Goal: Transaction & Acquisition: Purchase product/service

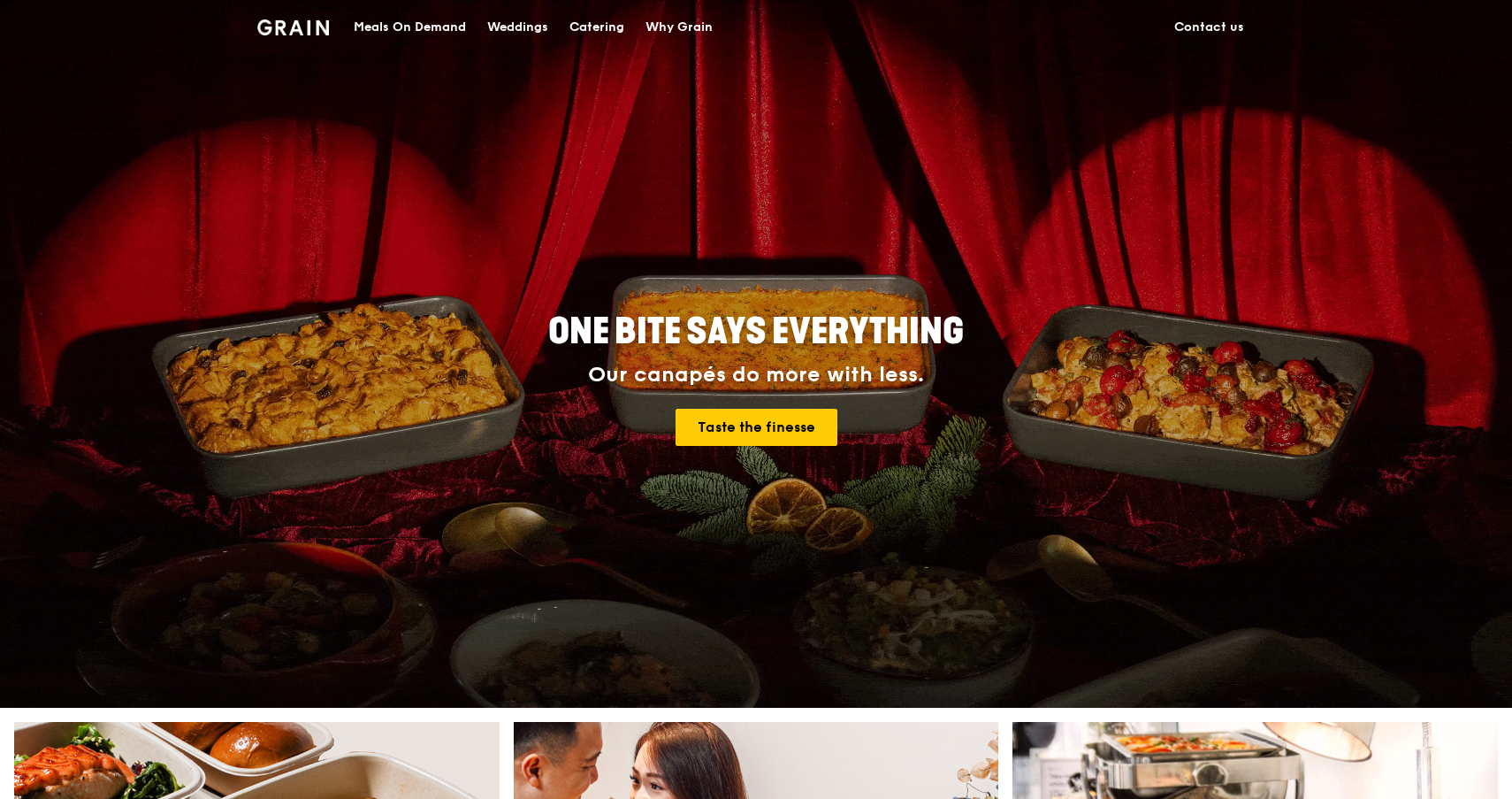
click at [587, 21] on div "Catering" at bounding box center [597, 27] width 55 height 53
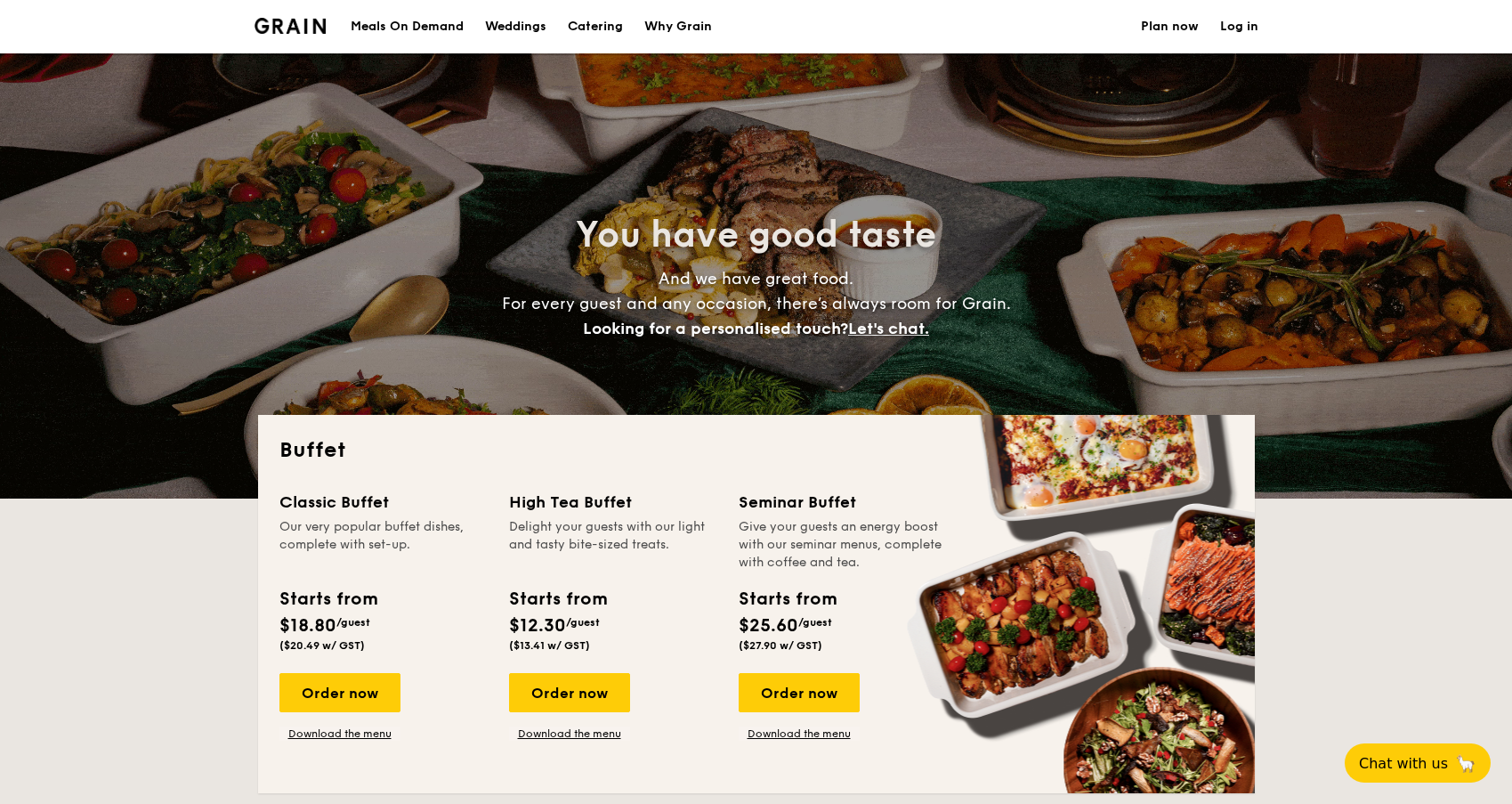
select select
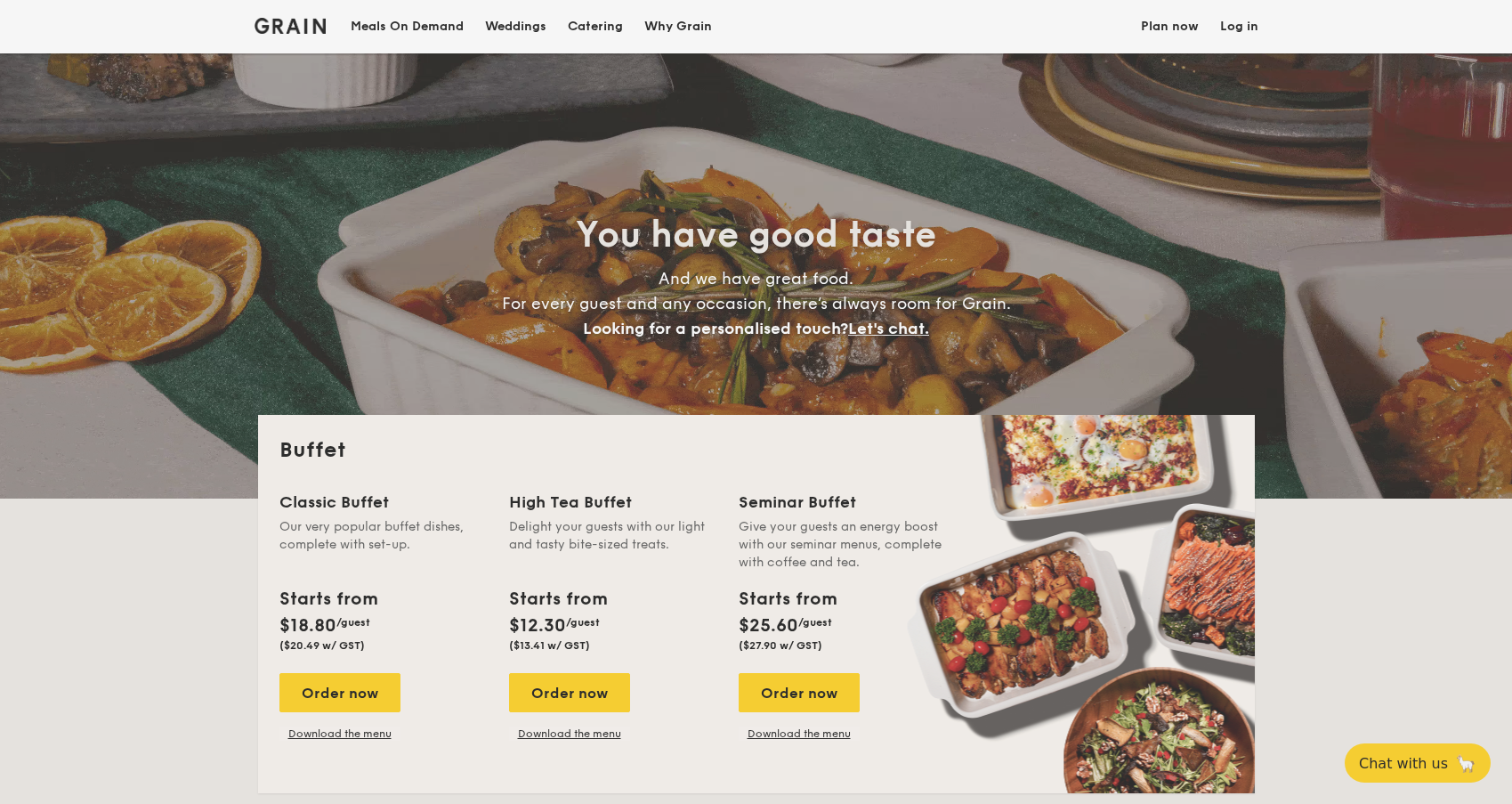
scroll to position [99, 0]
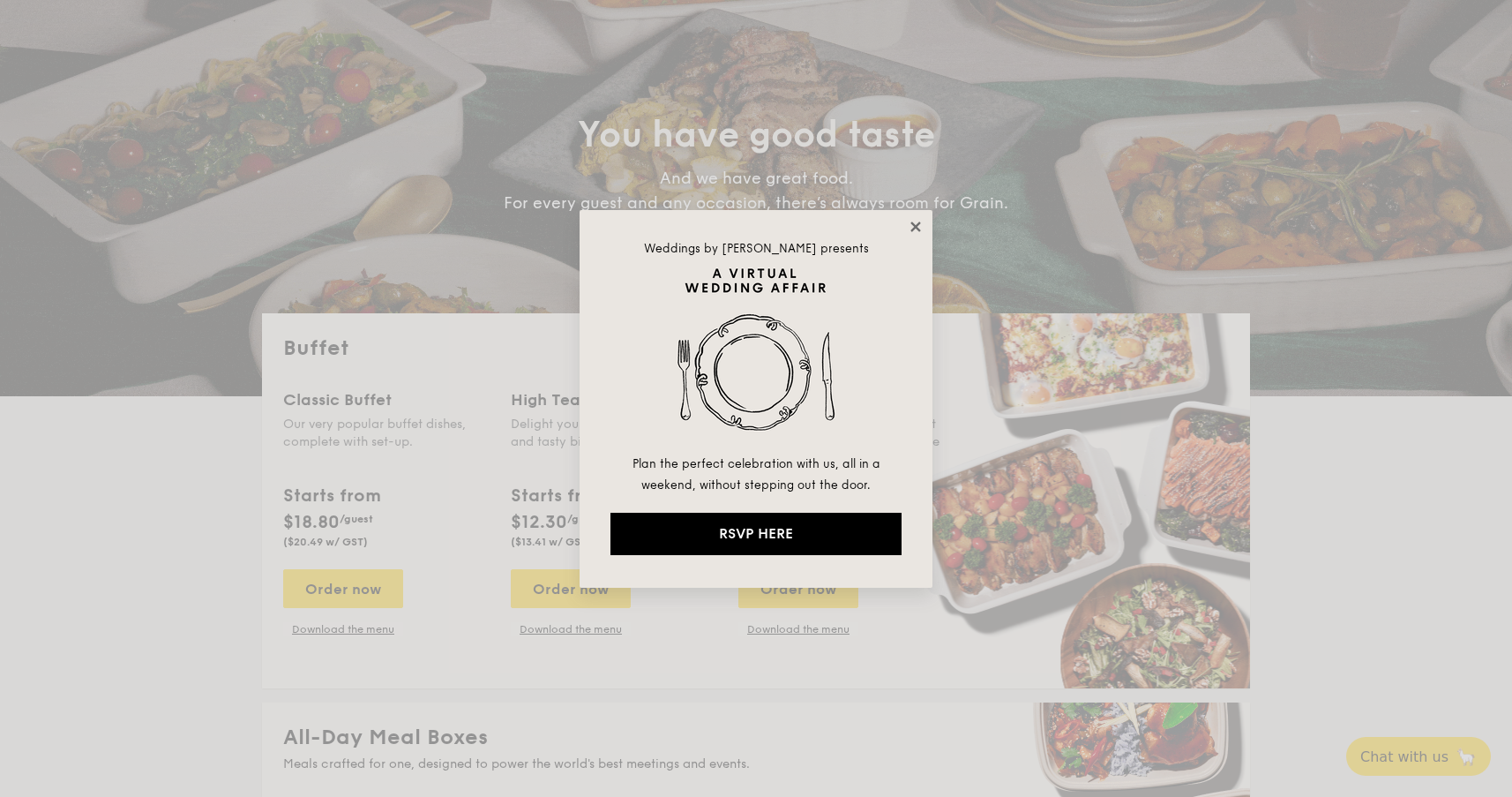
click at [915, 225] on icon at bounding box center [915, 226] width 10 height 10
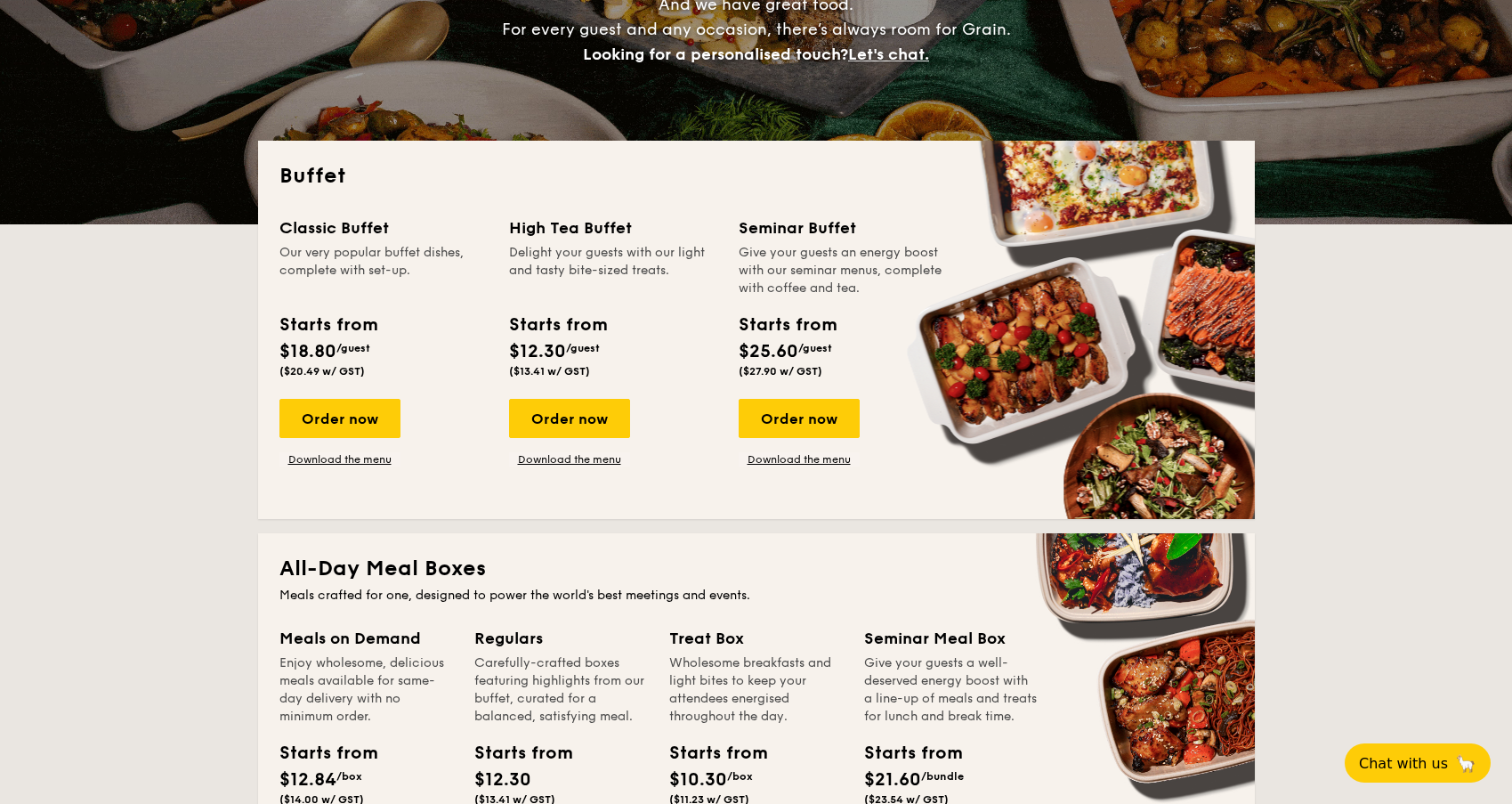
scroll to position [273, 0]
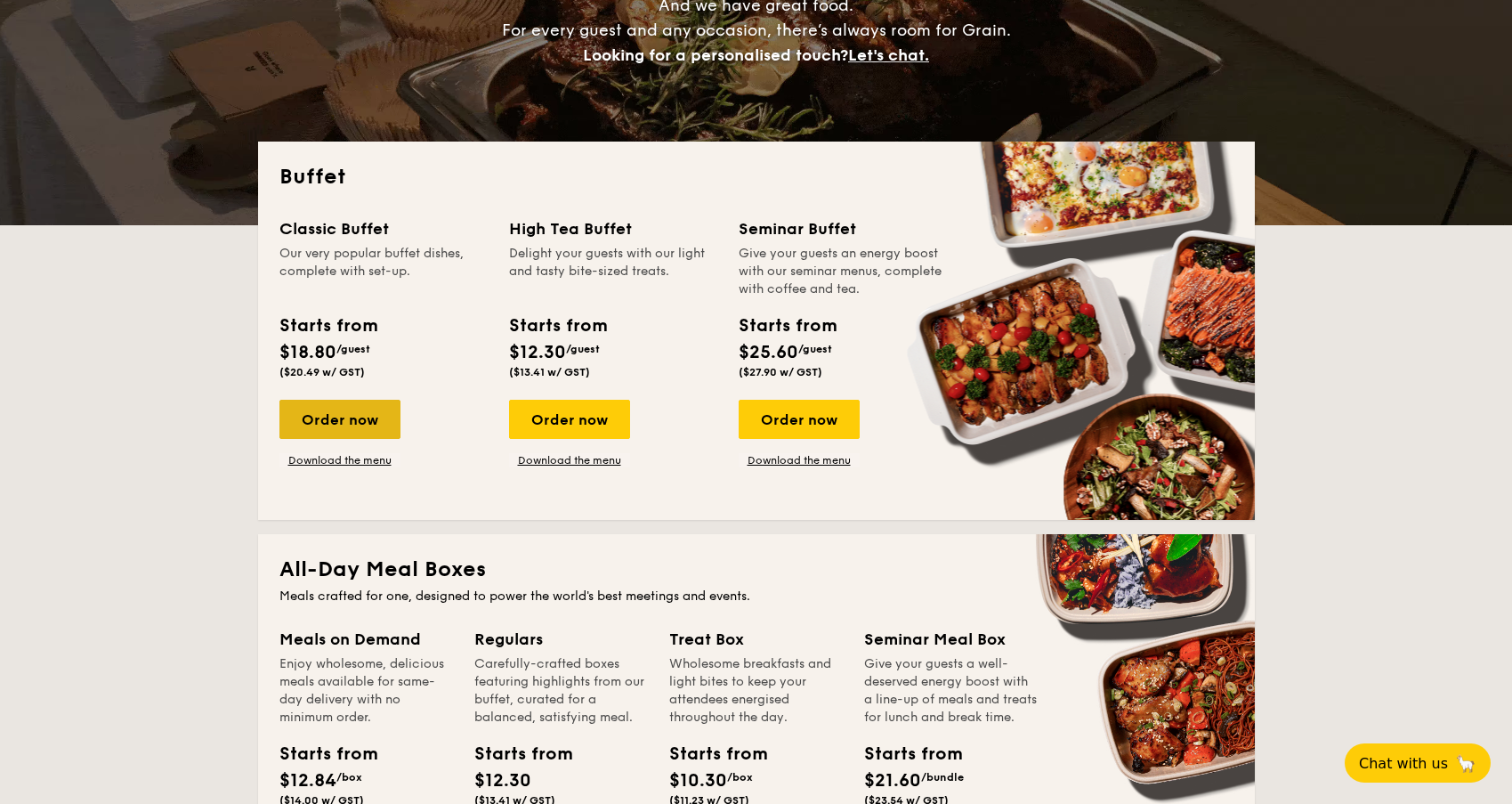
click at [352, 410] on div "Order now" at bounding box center [340, 419] width 121 height 39
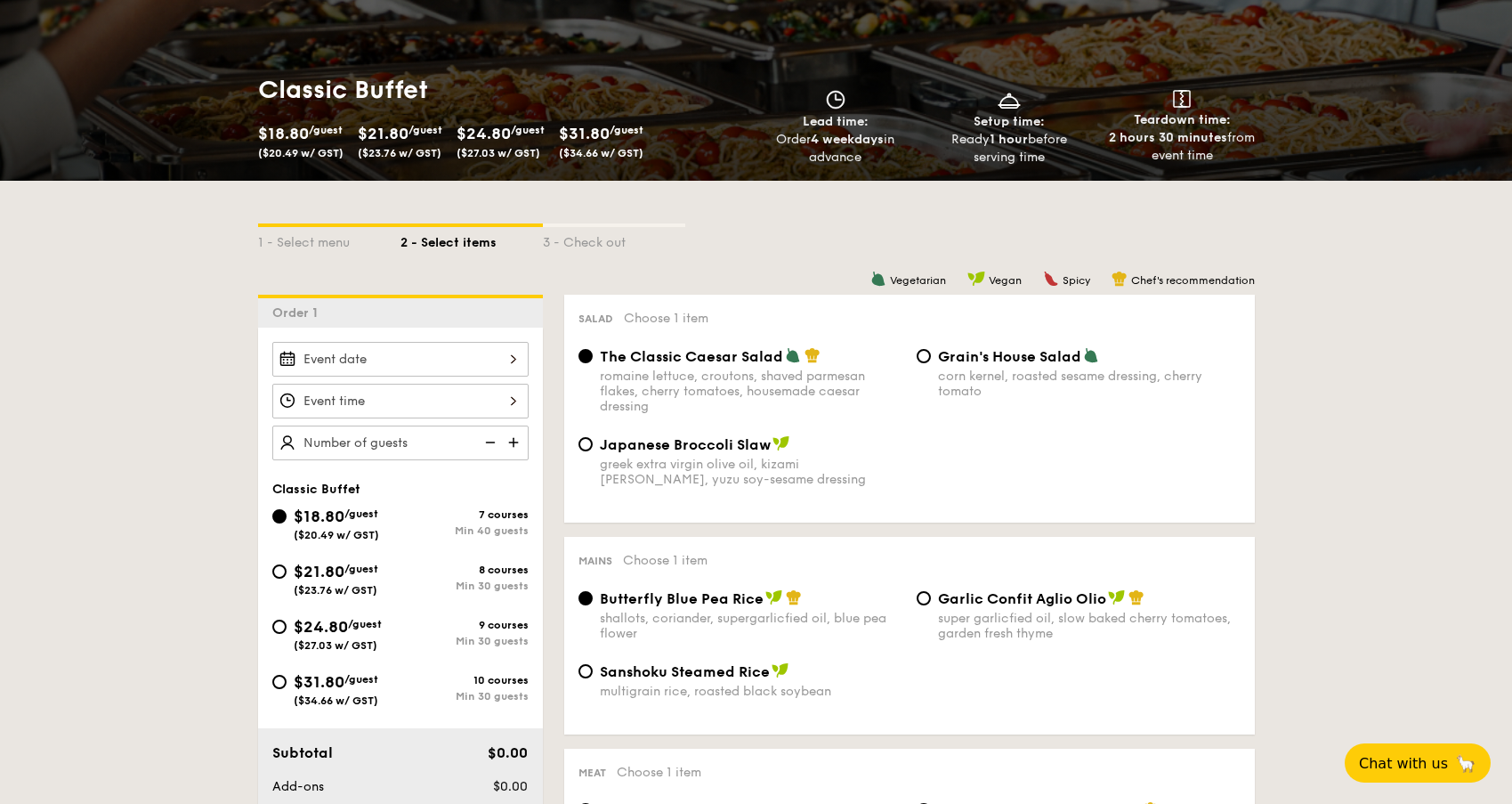
scroll to position [386, 0]
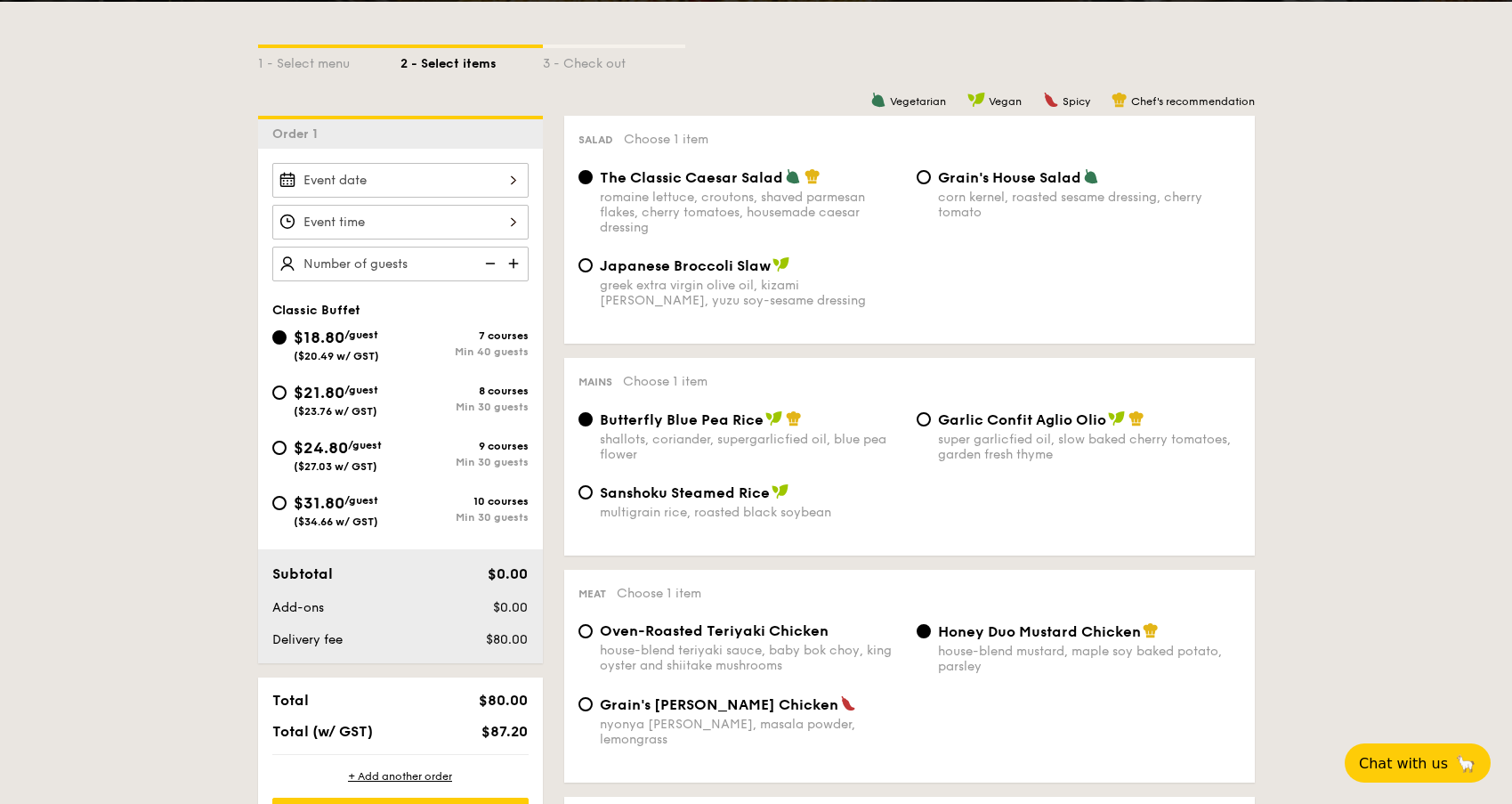
click at [507, 170] on div at bounding box center [401, 180] width 256 height 35
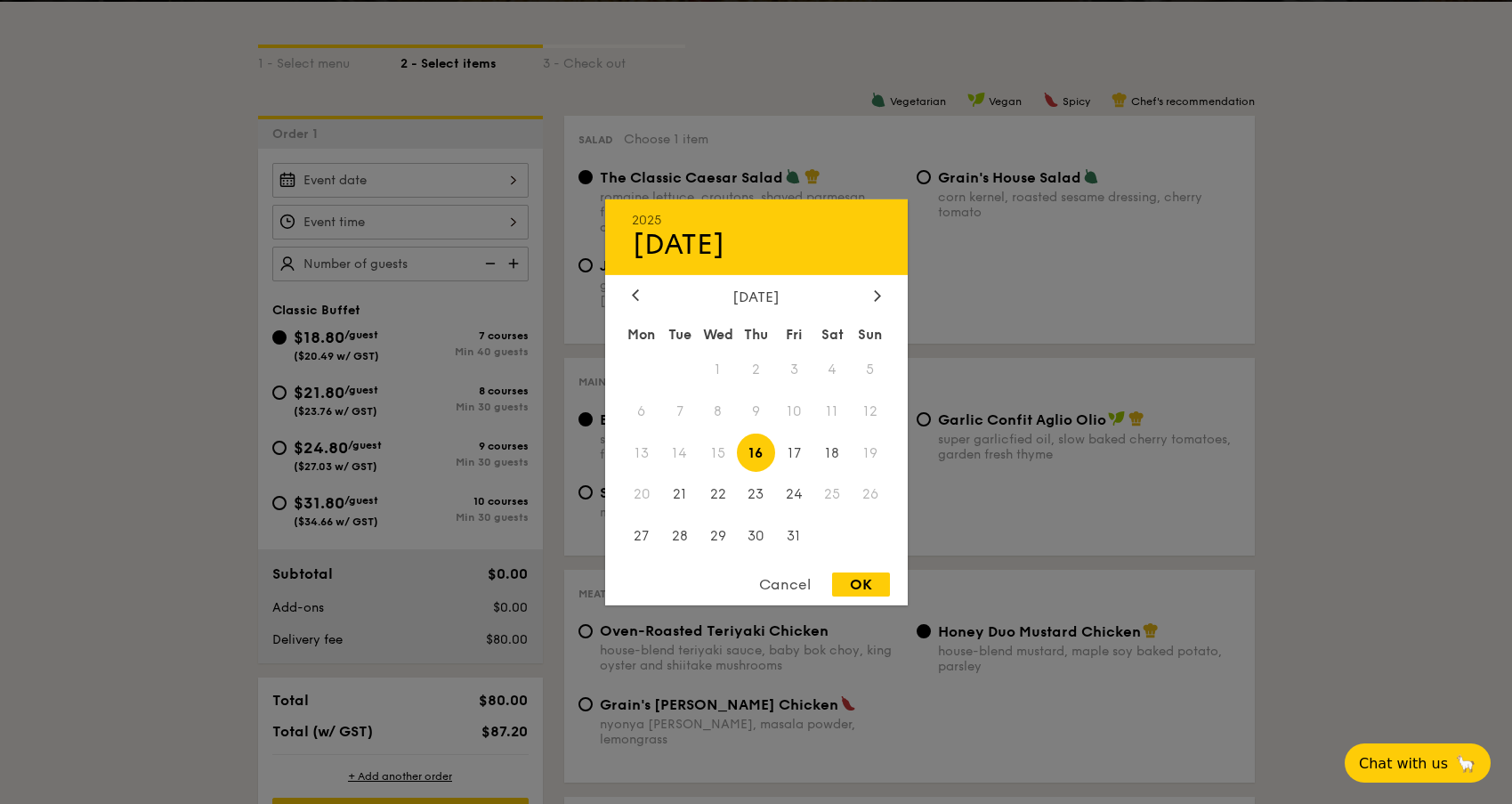
click at [1273, 315] on div at bounding box center [756, 402] width 1512 height 804
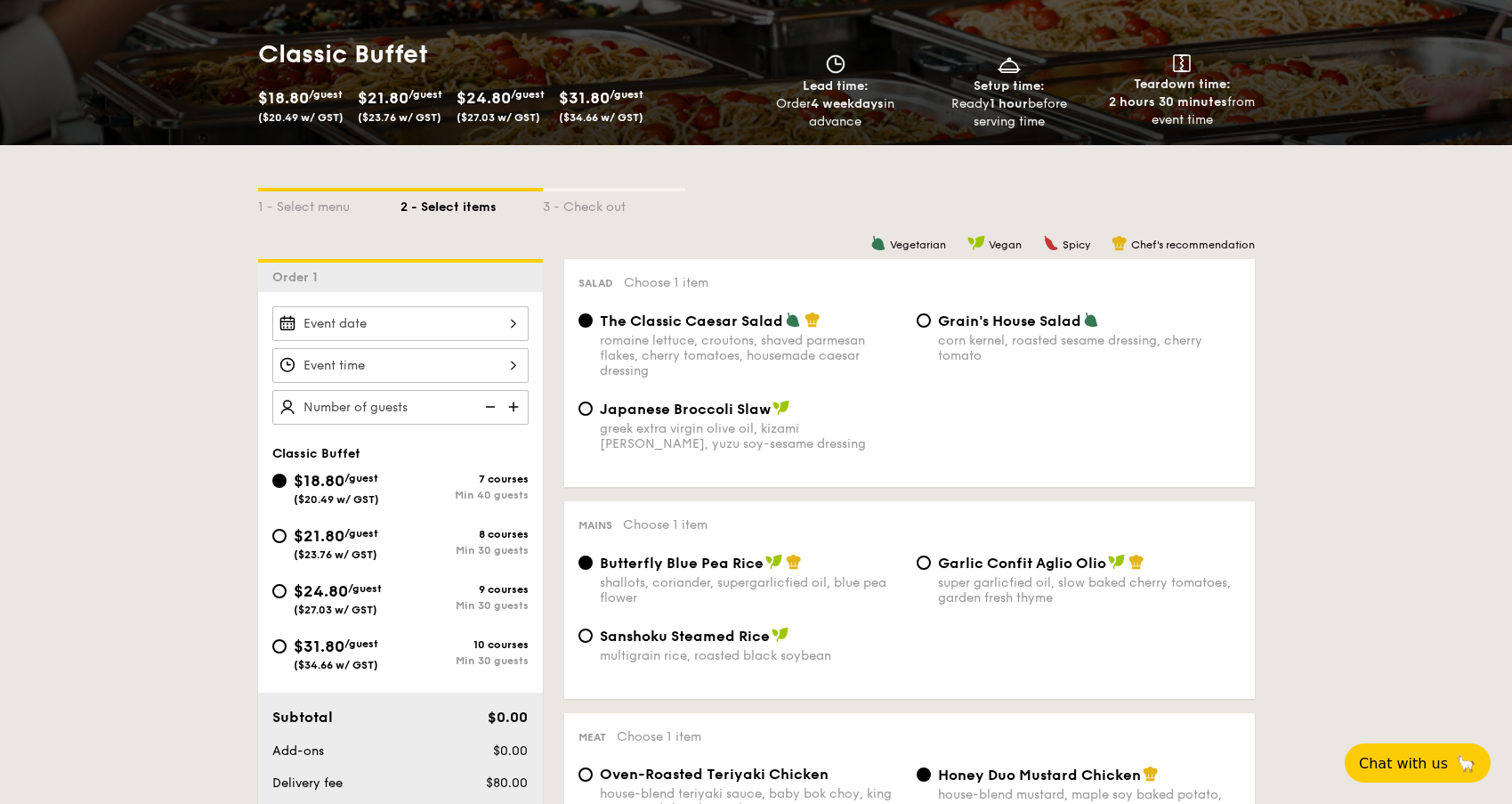
scroll to position [239, 0]
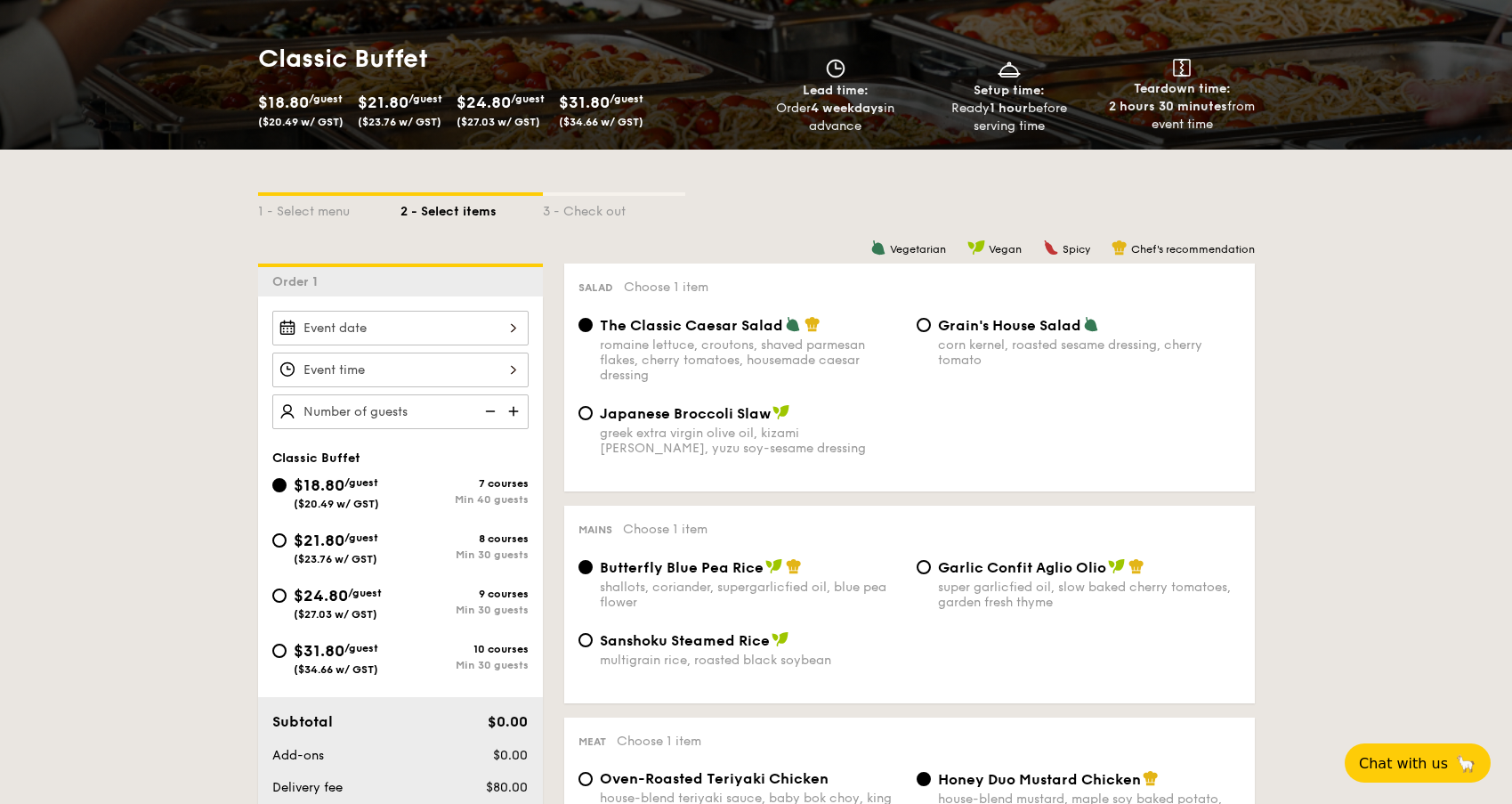
select select
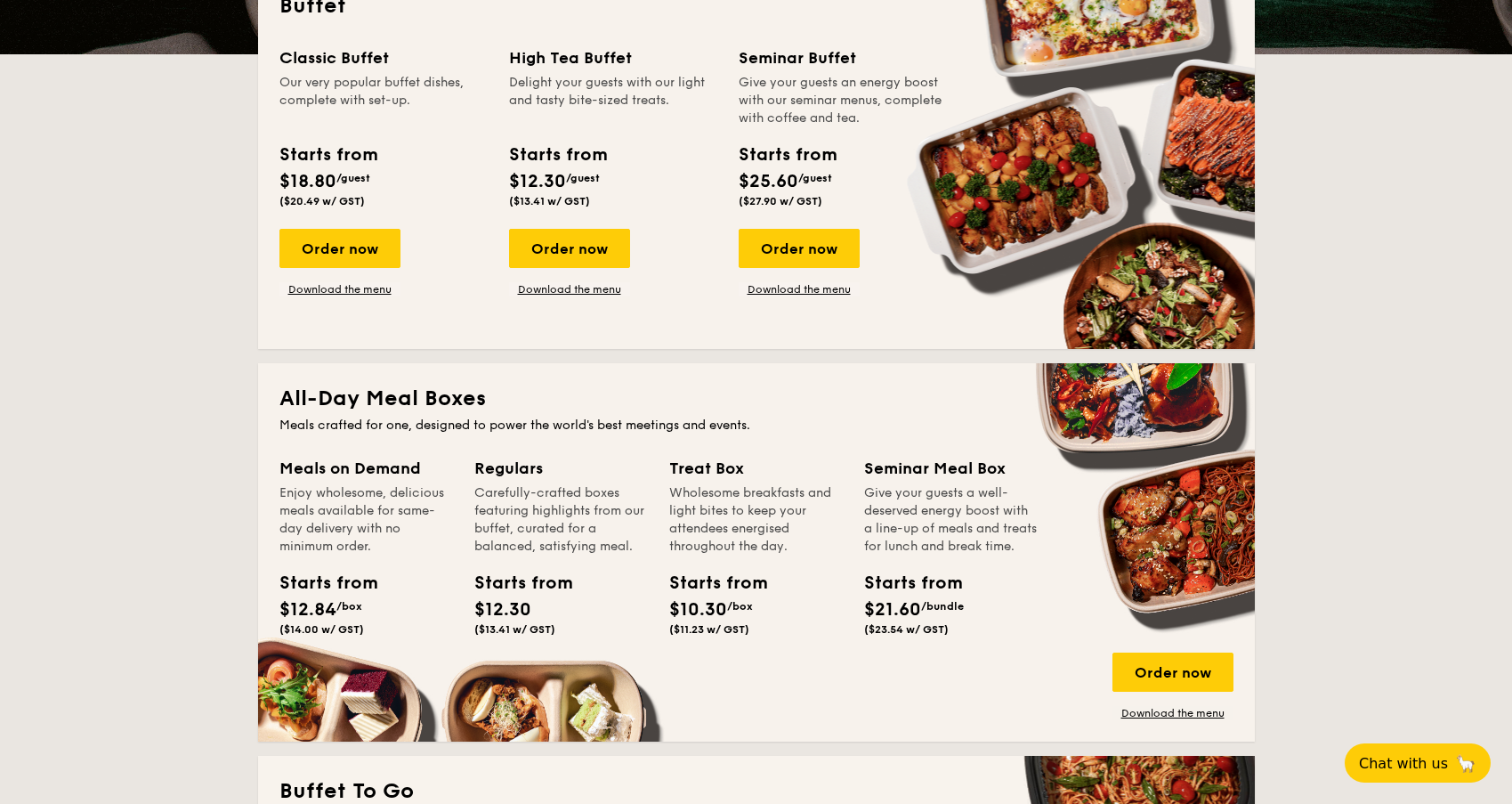
scroll to position [183, 0]
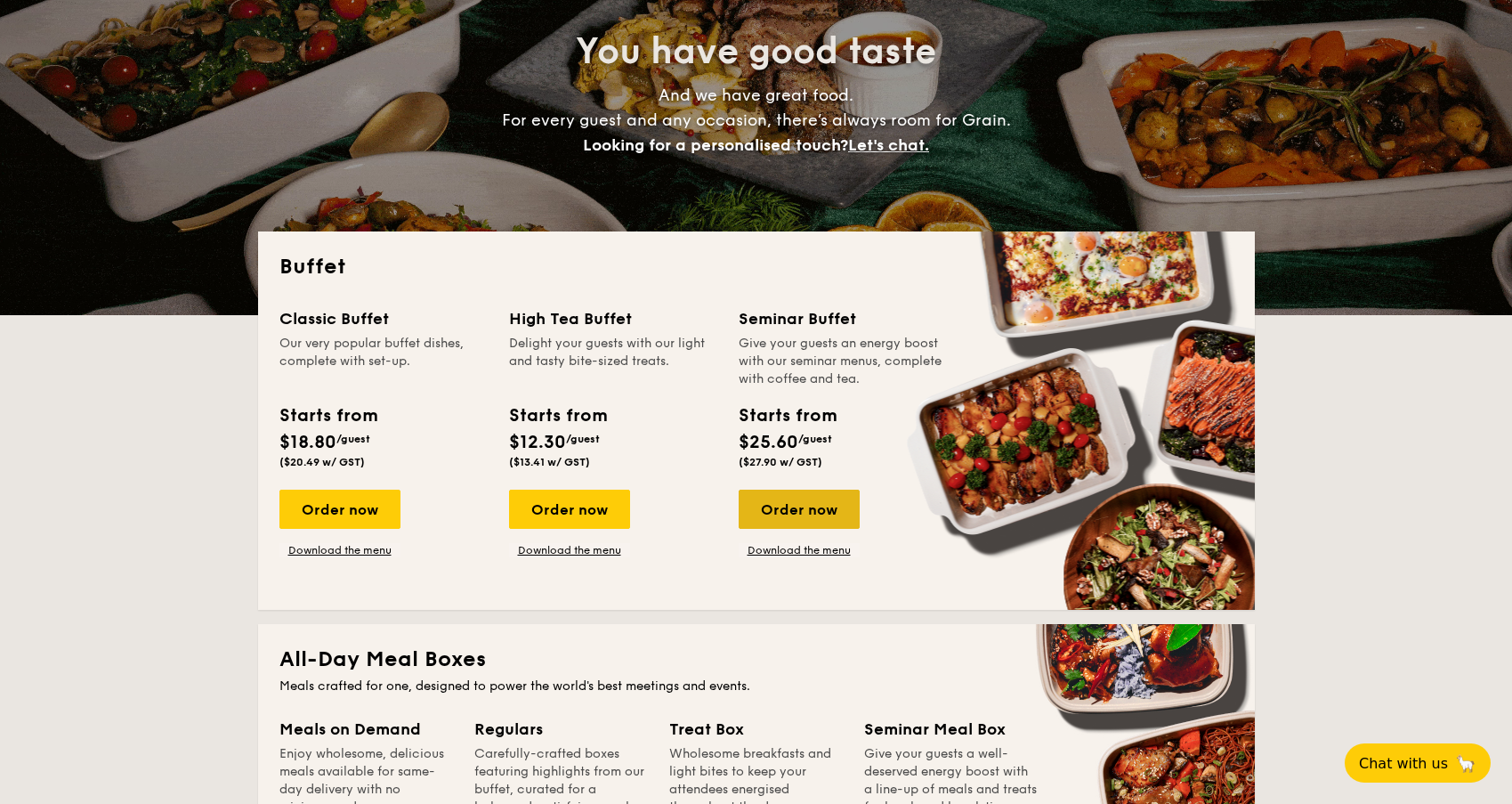
click at [787, 508] on div "Order now" at bounding box center [800, 509] width 121 height 39
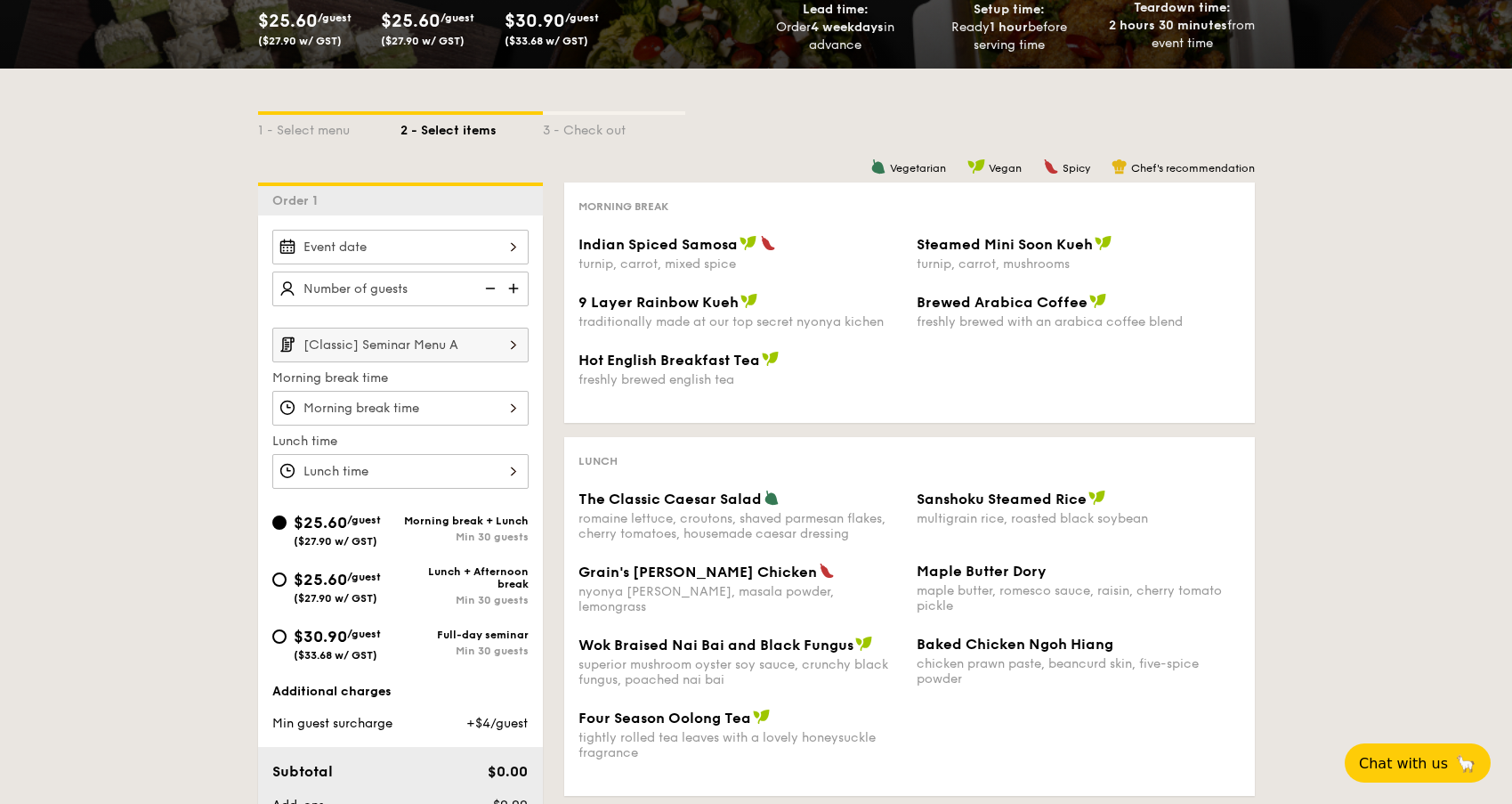
scroll to position [253, 0]
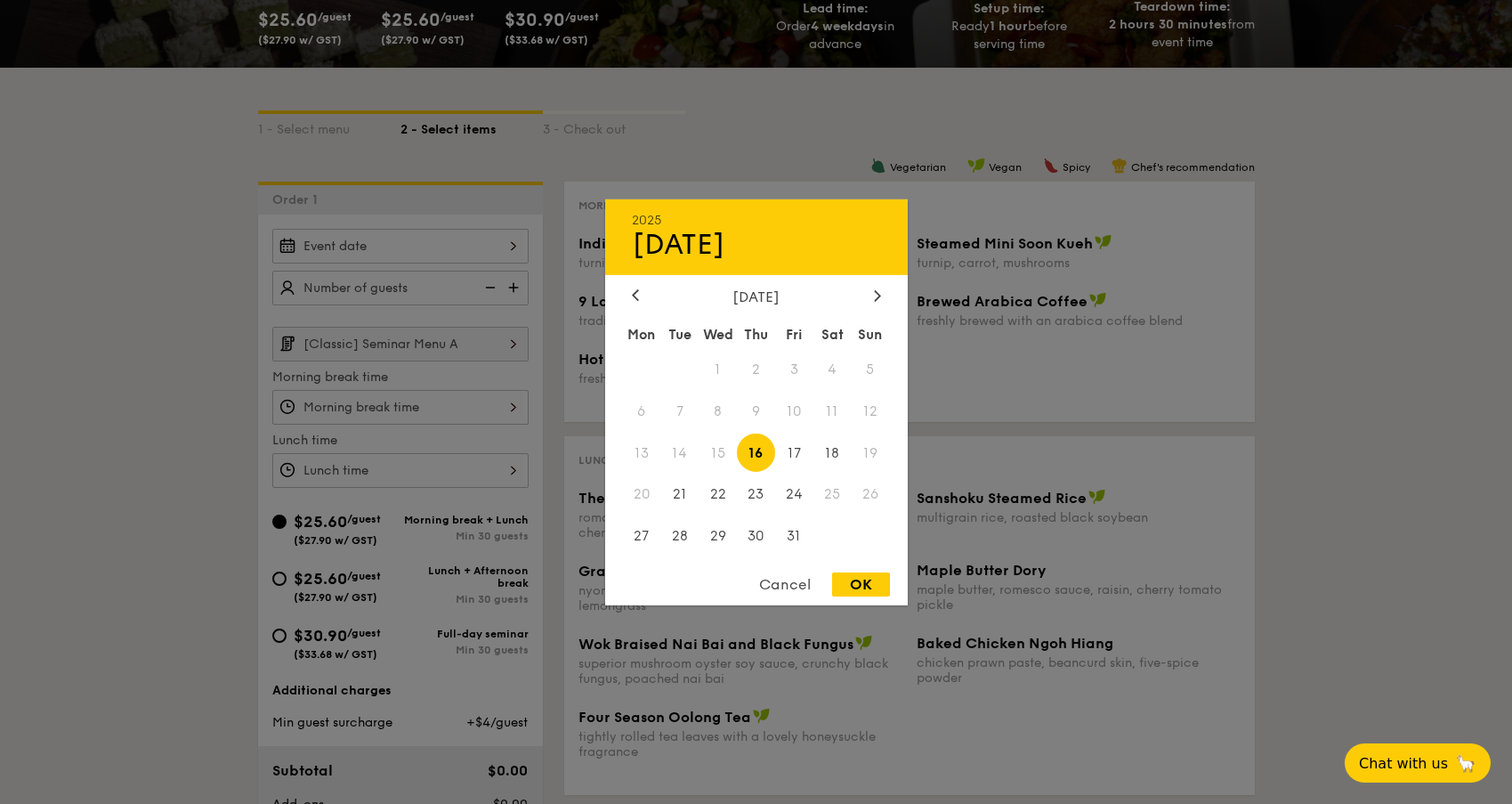
click at [509, 241] on div "2025 Oct [DATE] Tue Wed Thu Fri Sat Sun 1 2 3 4 5 6 7 8 9 10 11 12 13 14 15 16 …" at bounding box center [401, 246] width 256 height 35
click at [1344, 345] on div at bounding box center [756, 402] width 1512 height 804
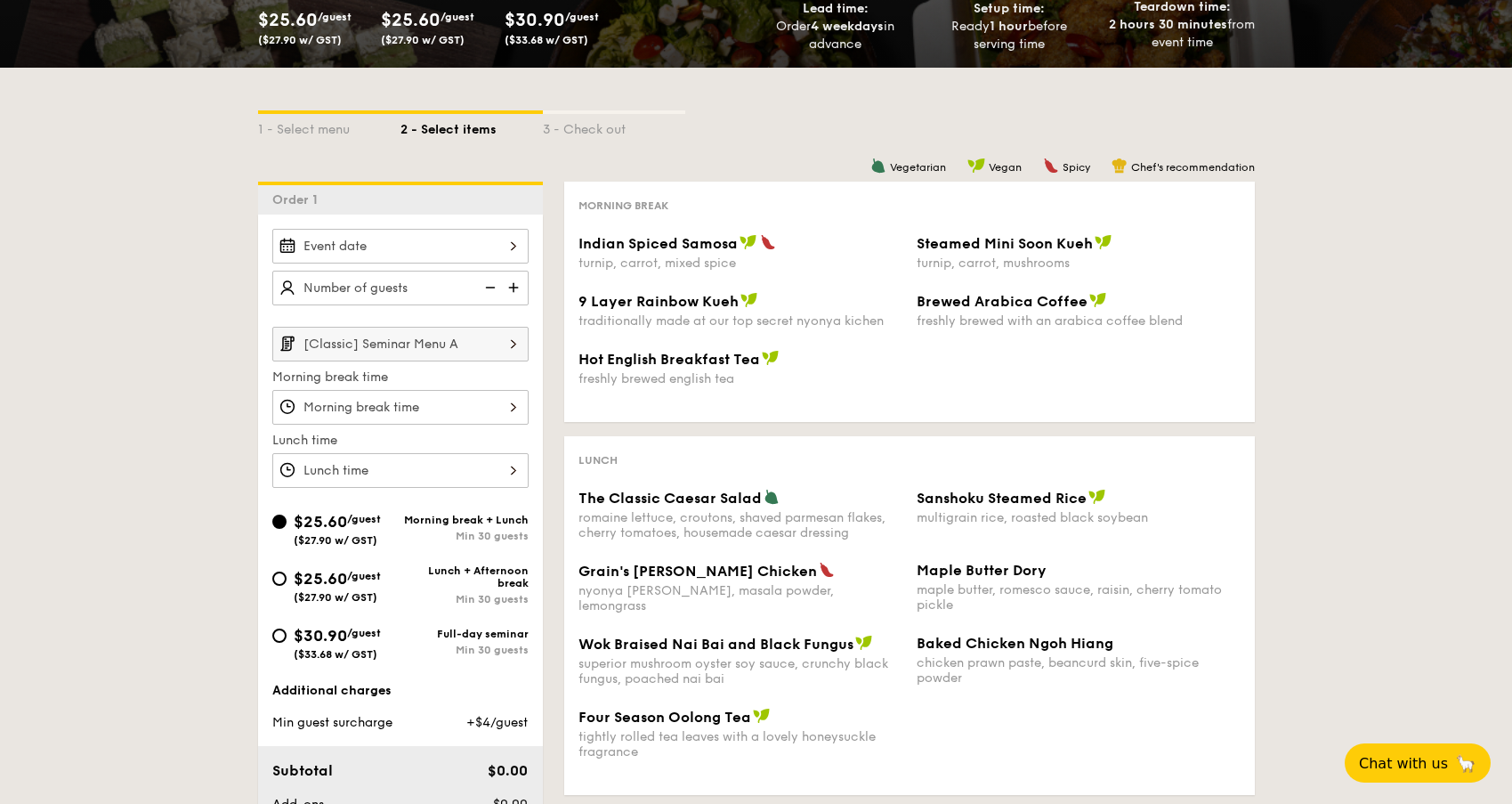
select select
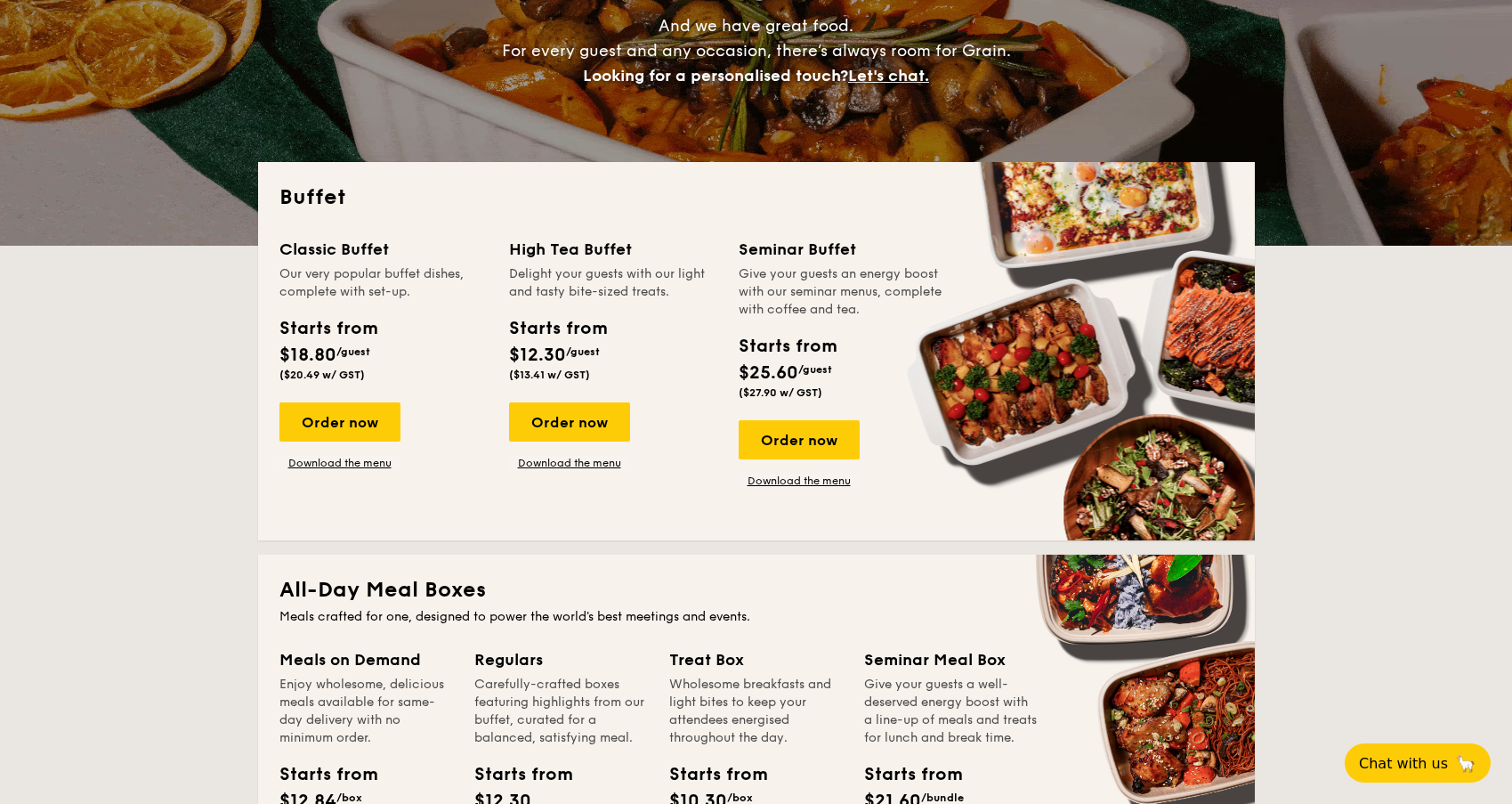
scroll to position [183, 0]
